Goal: Information Seeking & Learning: Learn about a topic

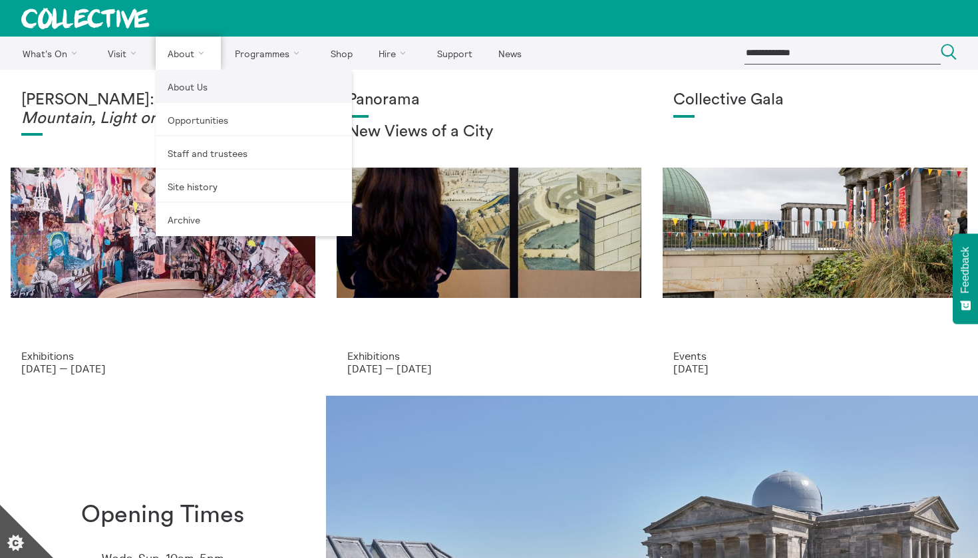
click at [188, 96] on link "About Us" at bounding box center [254, 86] width 196 height 33
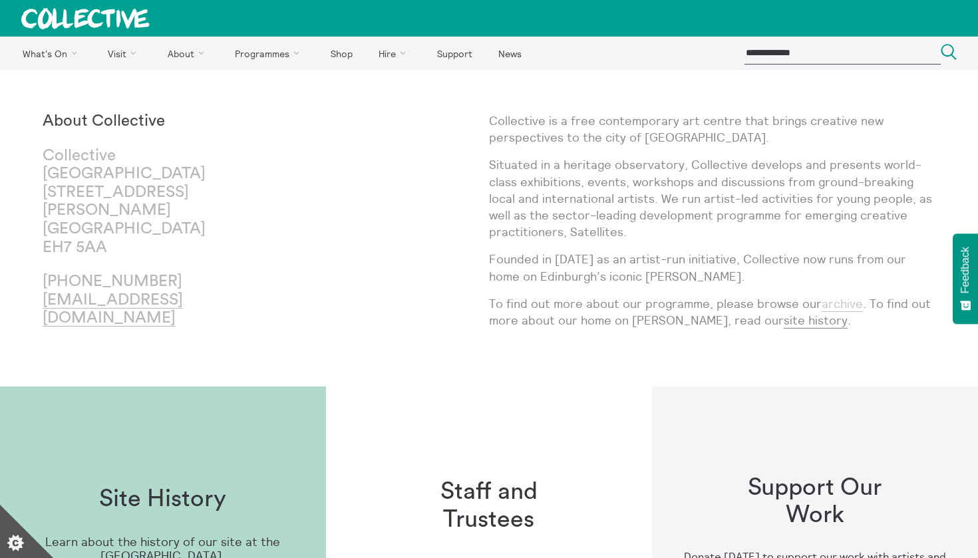
click at [840, 303] on link "archive" at bounding box center [842, 304] width 41 height 16
click at [784, 317] on link "site history" at bounding box center [816, 321] width 64 height 16
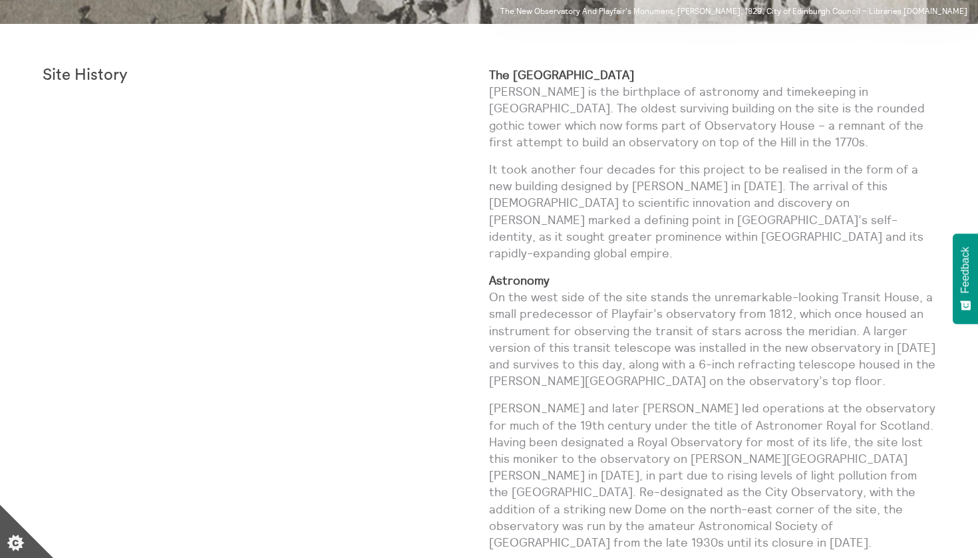
scroll to position [465, 0]
